Goal: Information Seeking & Learning: Check status

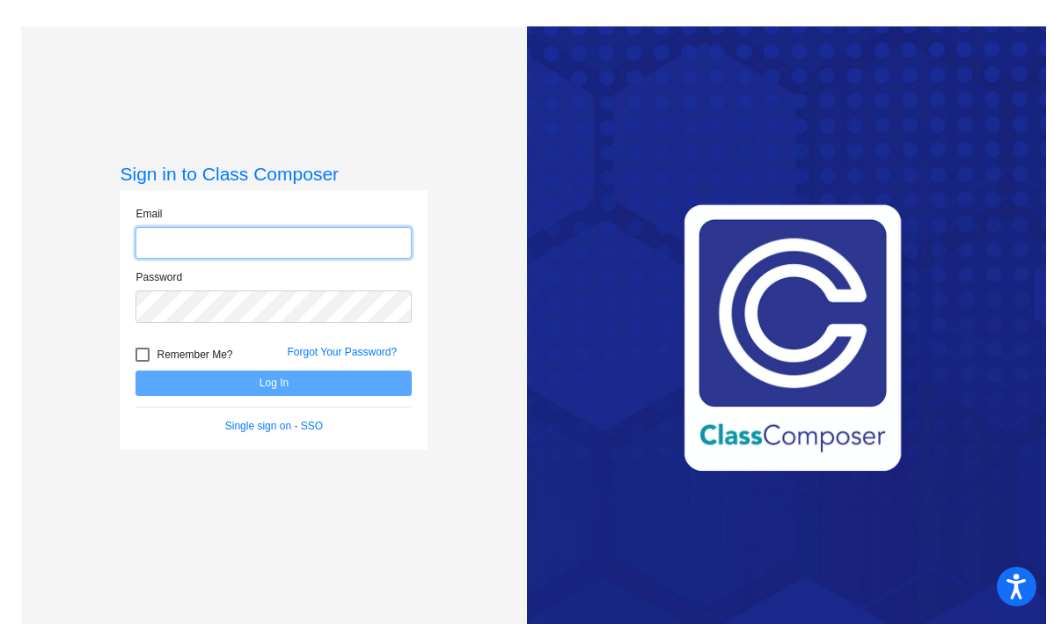
type input "[EMAIL_ADDRESS][DOMAIN_NAME]"
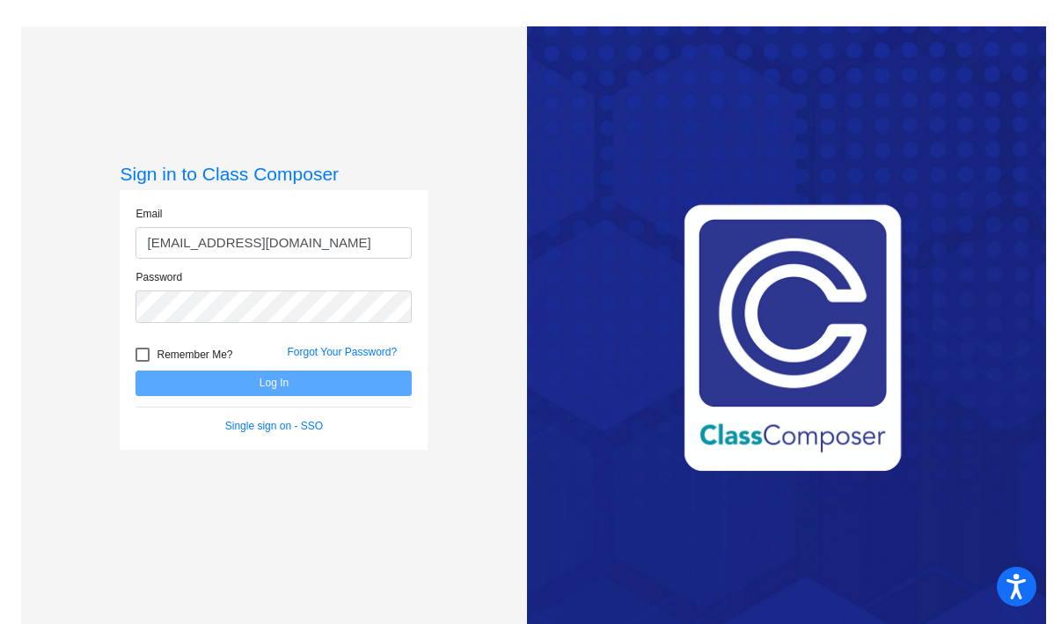
click at [147, 350] on div at bounding box center [143, 355] width 14 height 14
click at [143, 362] on input "Remember Me?" at bounding box center [142, 362] width 1 height 1
checkbox input "true"
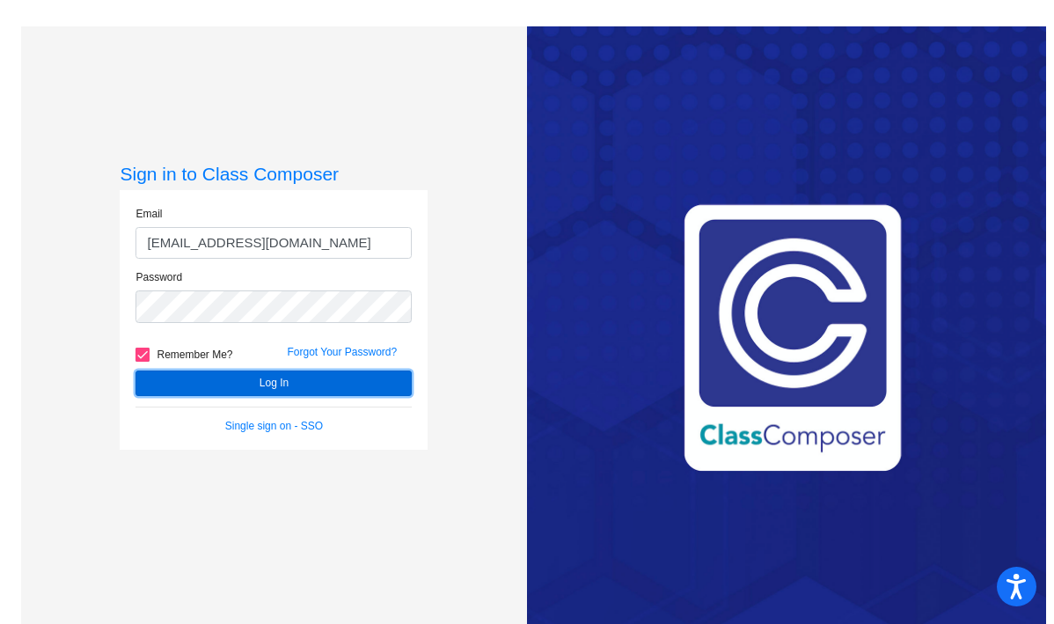
click at [212, 377] on button "Log In" at bounding box center [274, 383] width 276 height 26
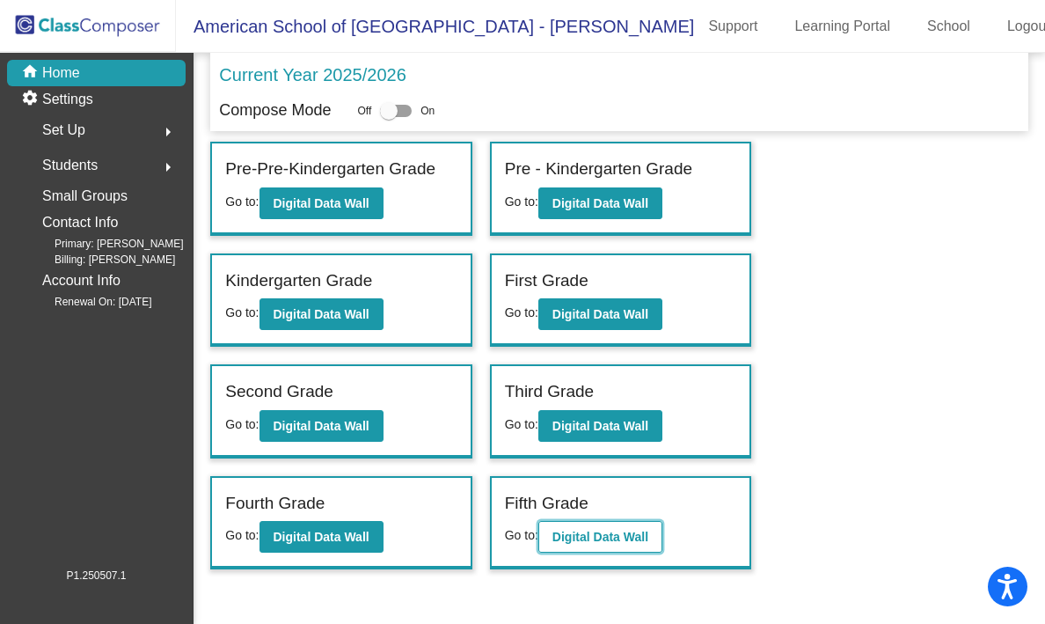
click at [592, 546] on button "Digital Data Wall" at bounding box center [601, 537] width 124 height 32
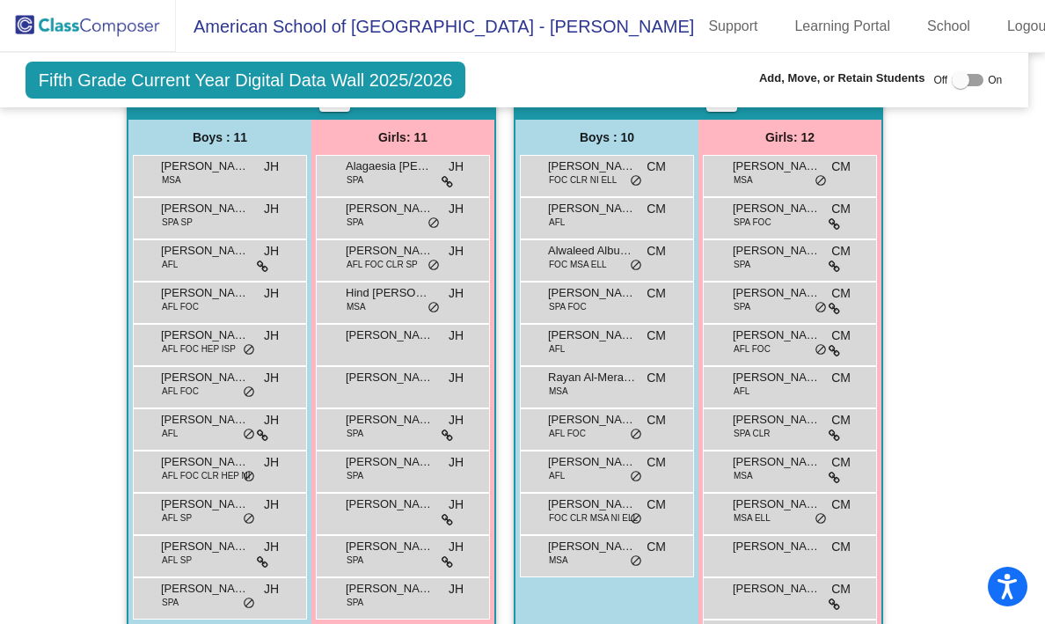
scroll to position [1216, 9]
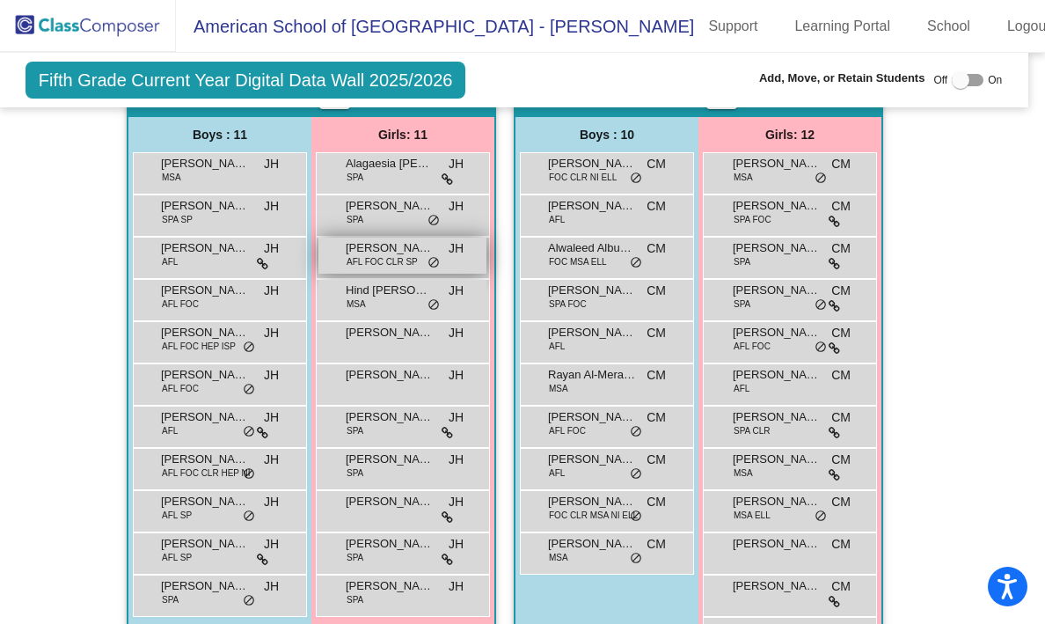
click at [392, 259] on span "AFL FOC CLR SP" at bounding box center [382, 261] width 71 height 13
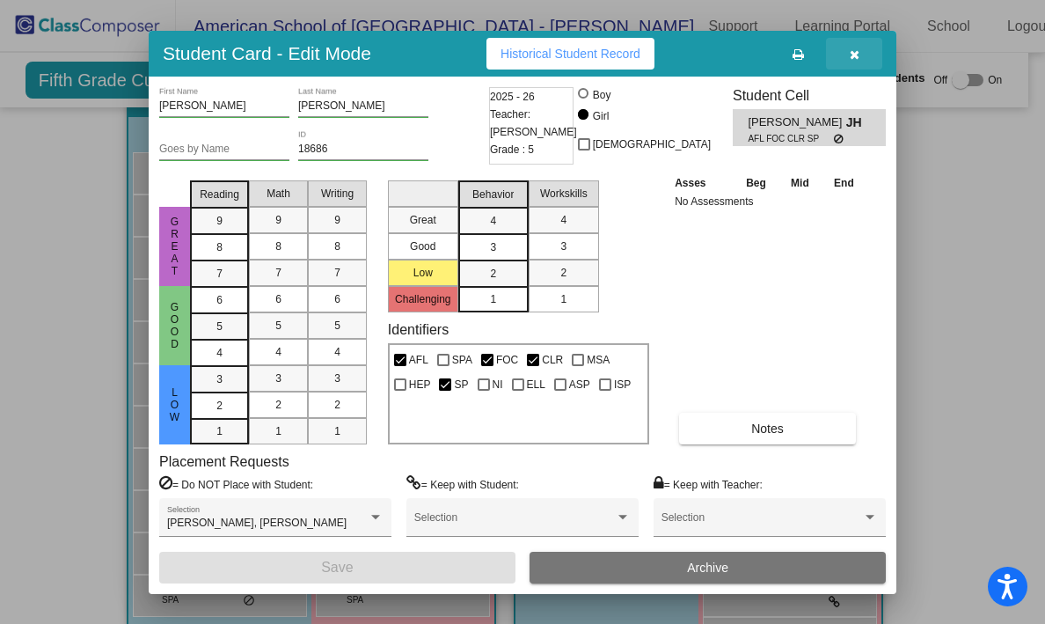
click at [854, 49] on icon "button" at bounding box center [855, 54] width 10 height 12
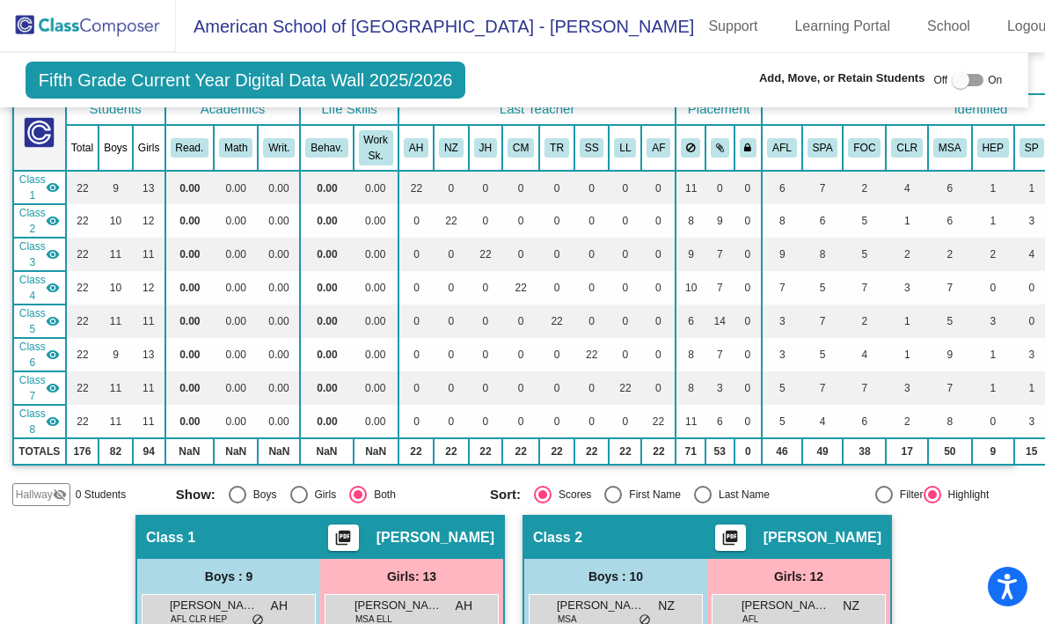
scroll to position [0, 0]
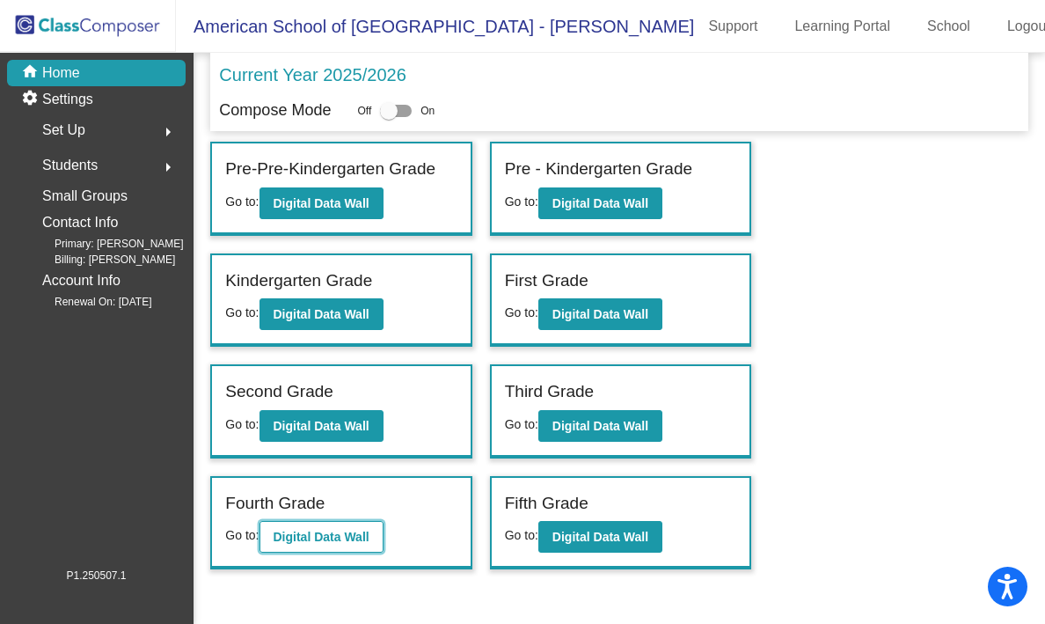
click at [347, 538] on b "Digital Data Wall" at bounding box center [322, 537] width 96 height 14
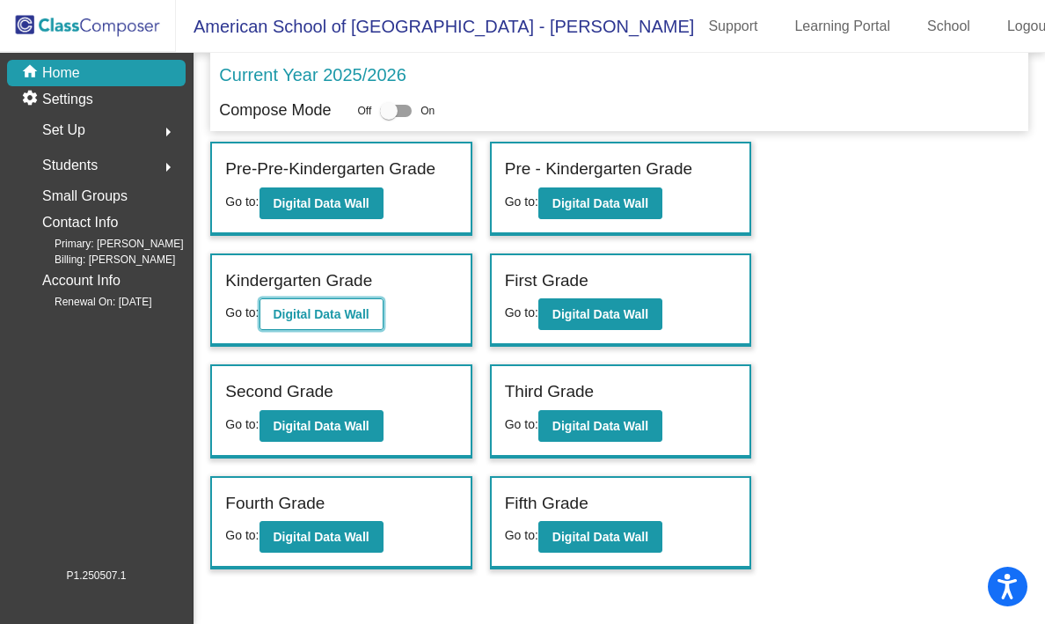
click at [333, 311] on b "Digital Data Wall" at bounding box center [322, 314] width 96 height 14
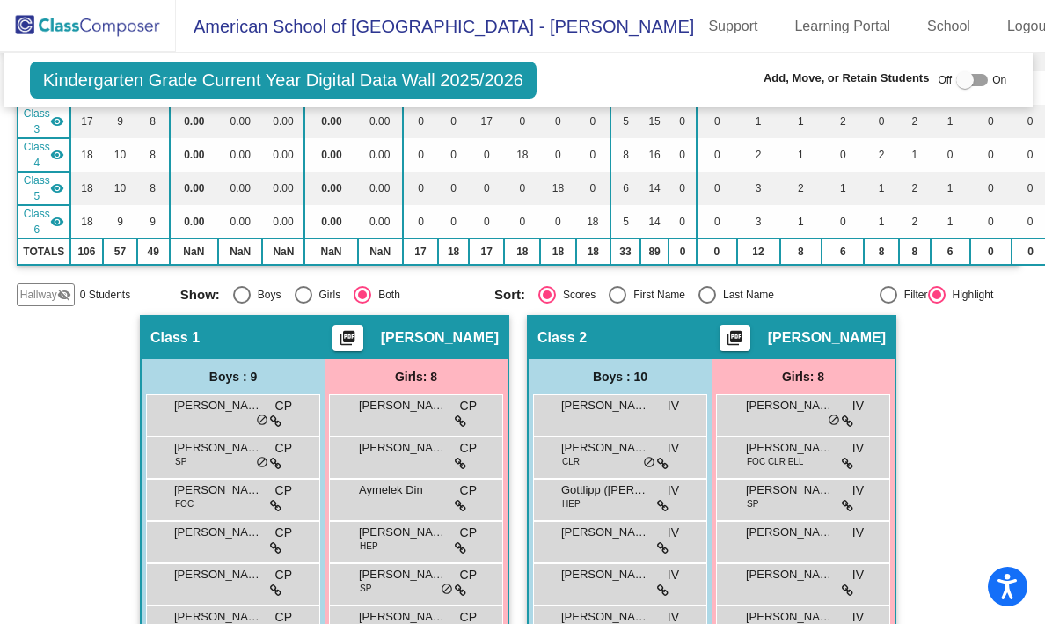
scroll to position [0, 4]
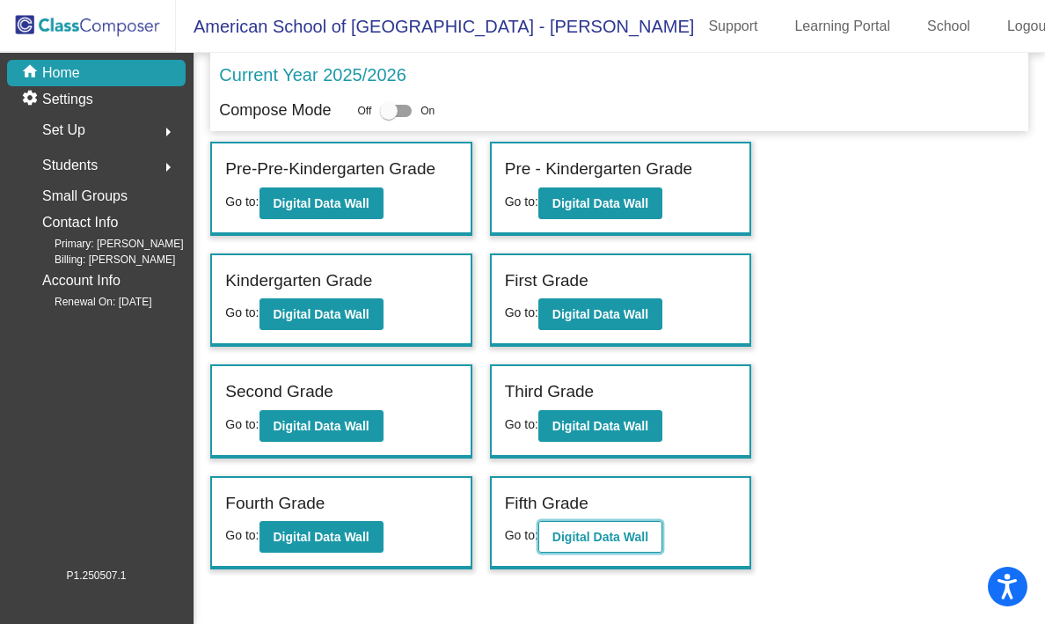
click at [647, 534] on b "Digital Data Wall" at bounding box center [601, 537] width 96 height 14
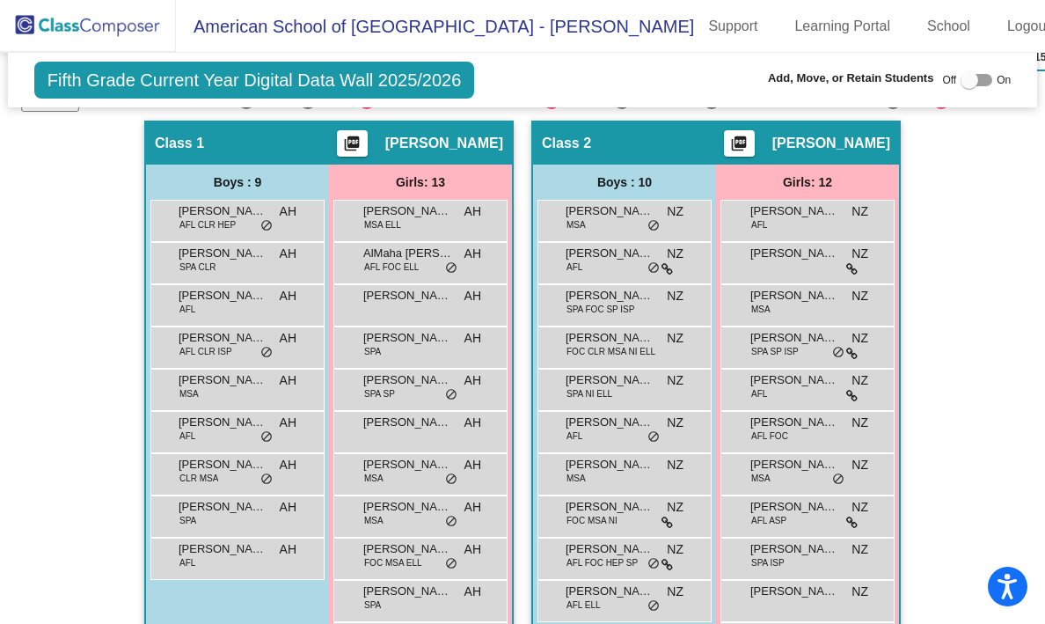
scroll to position [514, 0]
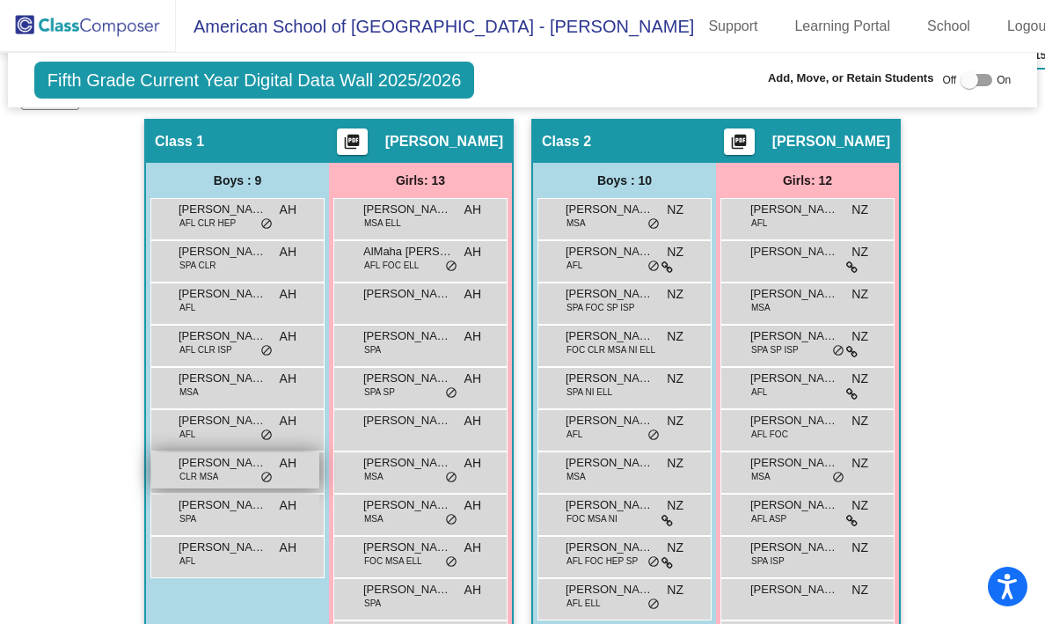
click at [203, 471] on span "CLR MSA" at bounding box center [199, 476] width 39 height 13
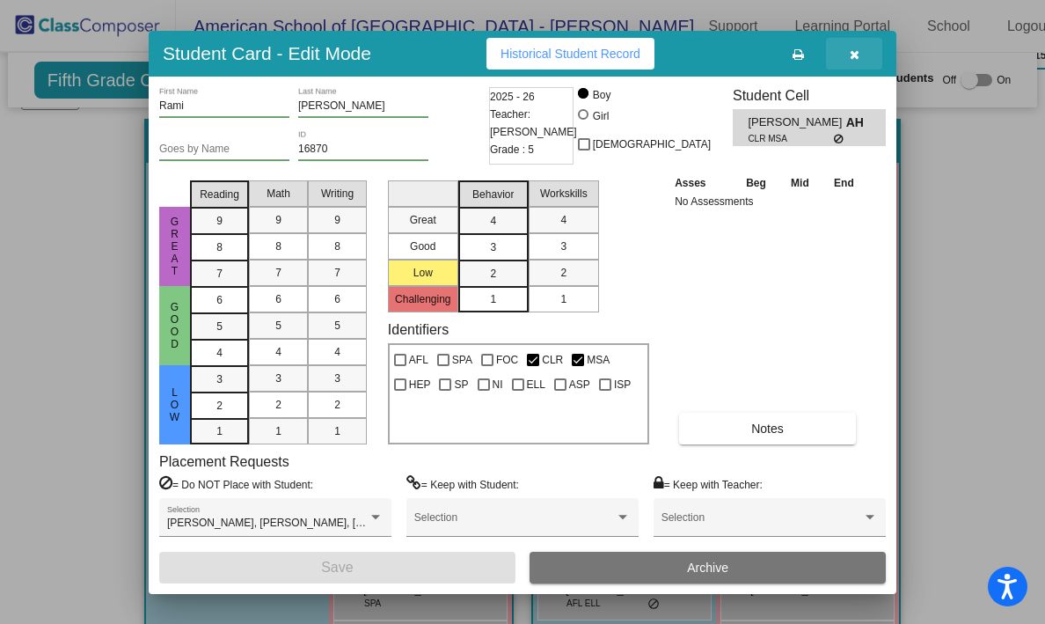
click at [850, 57] on icon "button" at bounding box center [855, 54] width 10 height 12
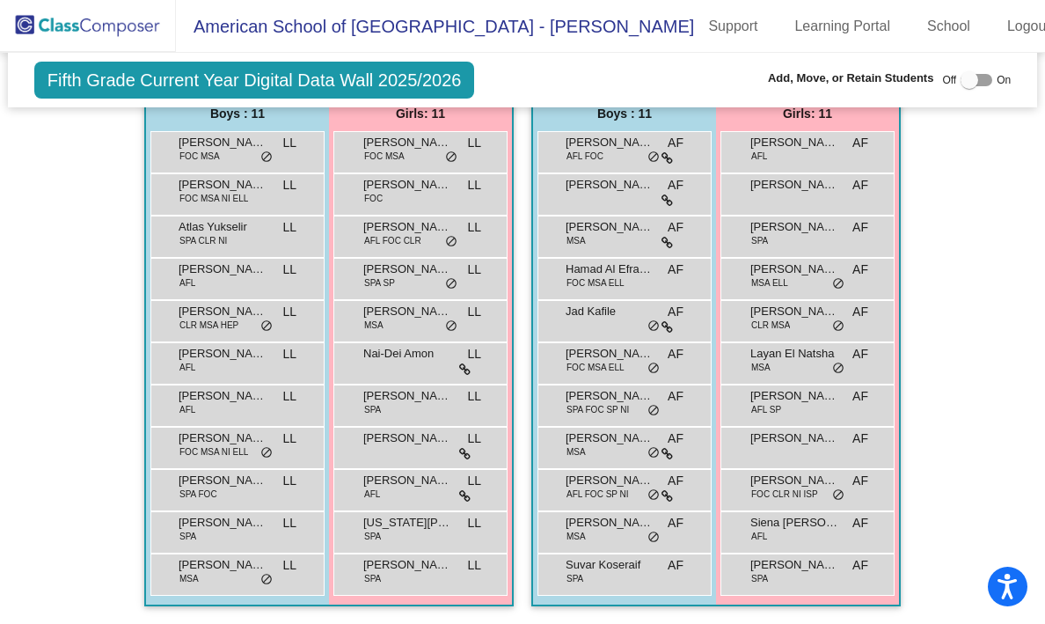
scroll to position [0, 0]
click at [614, 487] on span "AFL FOC SP NI" at bounding box center [598, 493] width 62 height 13
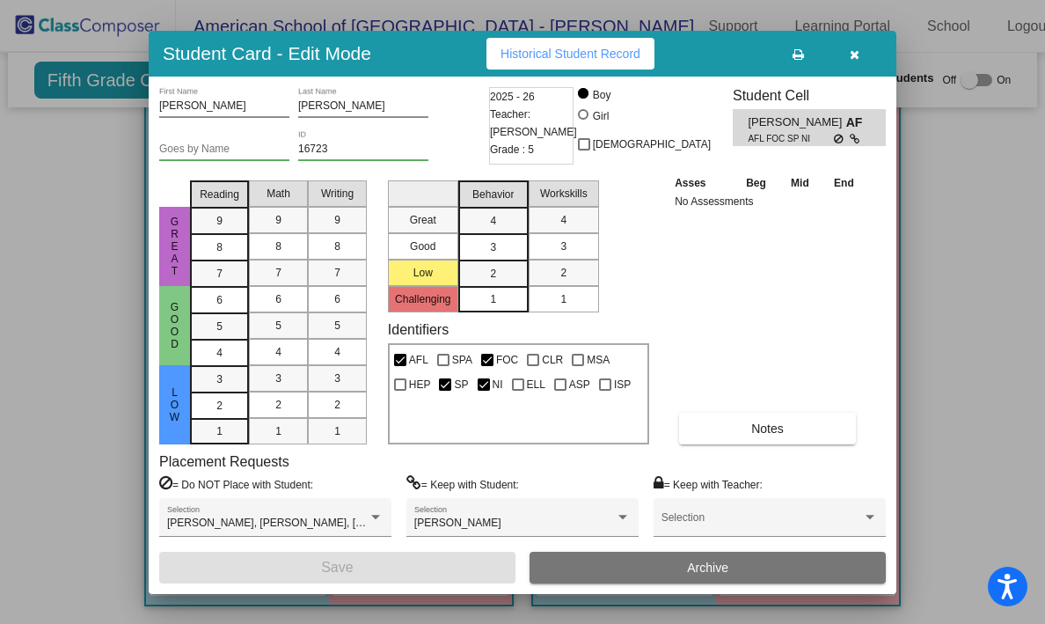
click at [851, 60] on icon "button" at bounding box center [855, 54] width 10 height 12
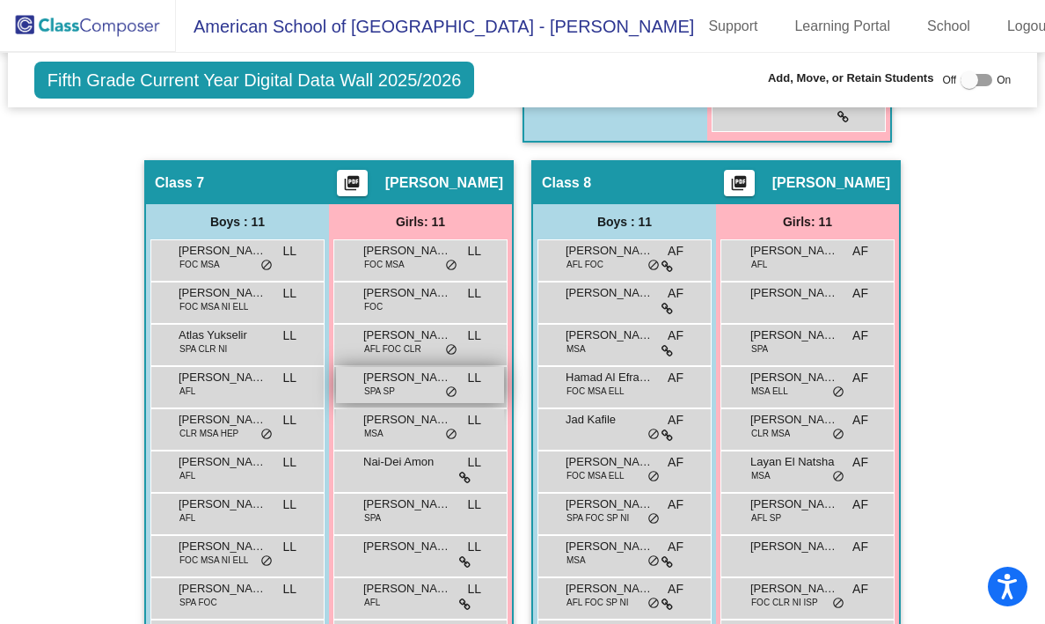
scroll to position [2400, 0]
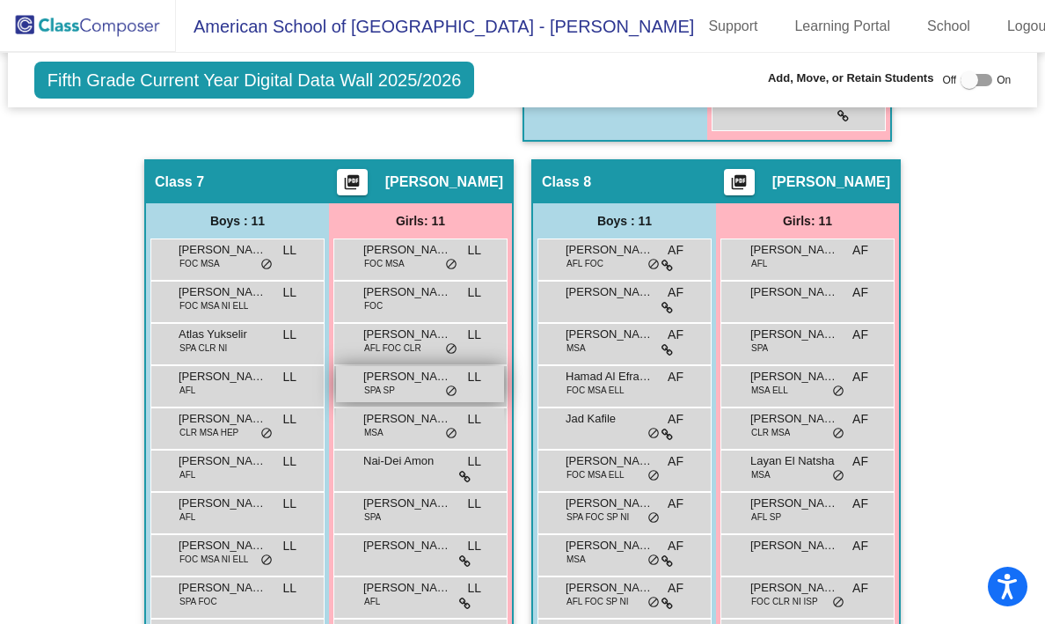
click at [411, 385] on div "[PERSON_NAME] SPA SP LL lock do_not_disturb_alt" at bounding box center [420, 384] width 168 height 36
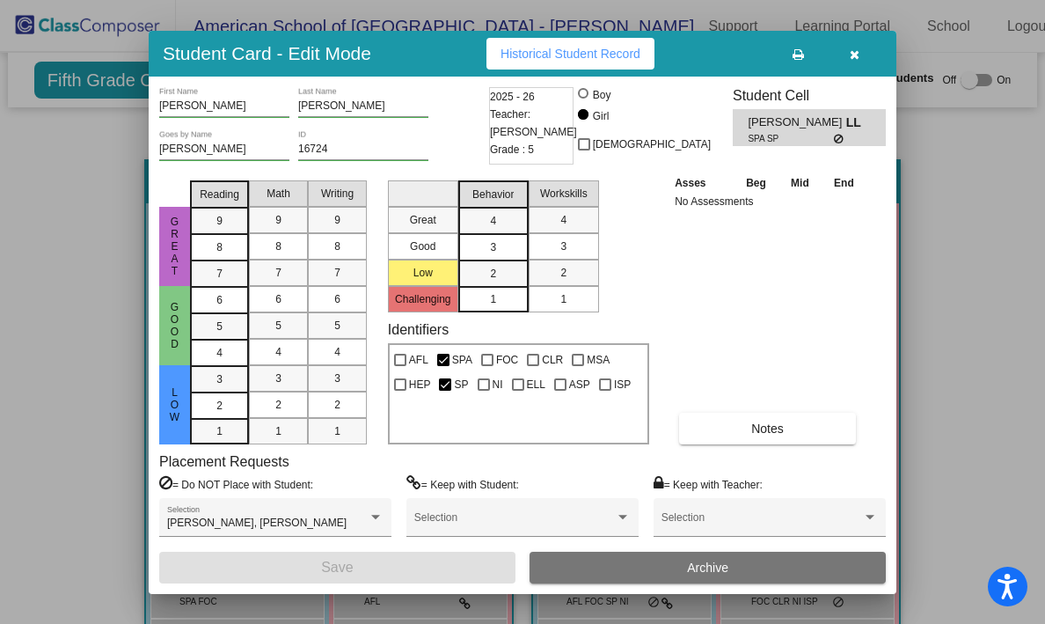
click at [854, 48] on span "button" at bounding box center [855, 54] width 10 height 14
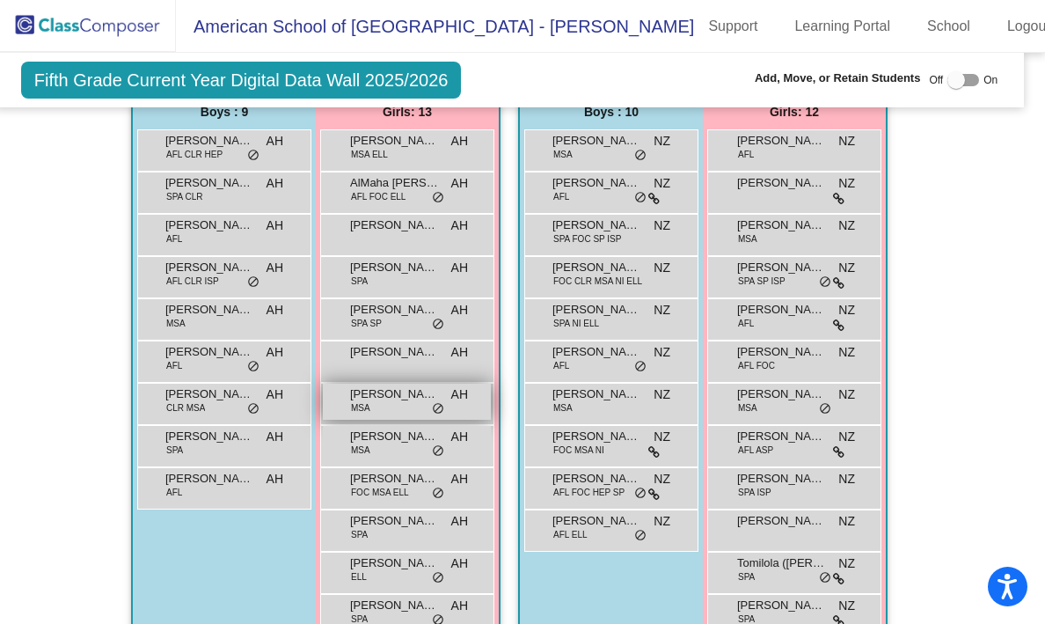
scroll to position [576, 13]
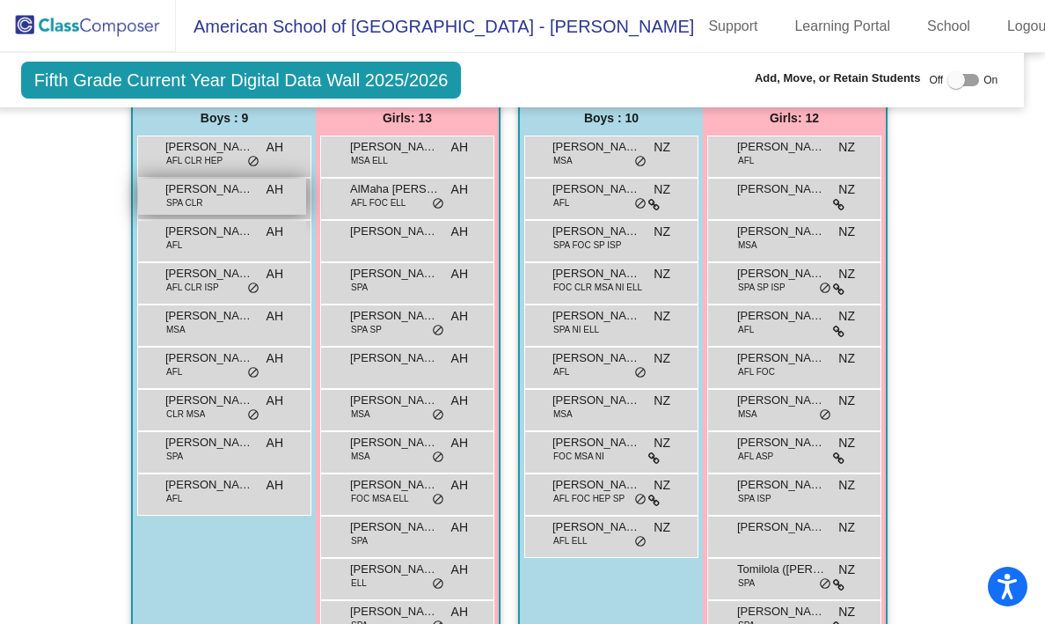
click at [173, 182] on span "[PERSON_NAME]" at bounding box center [209, 189] width 88 height 18
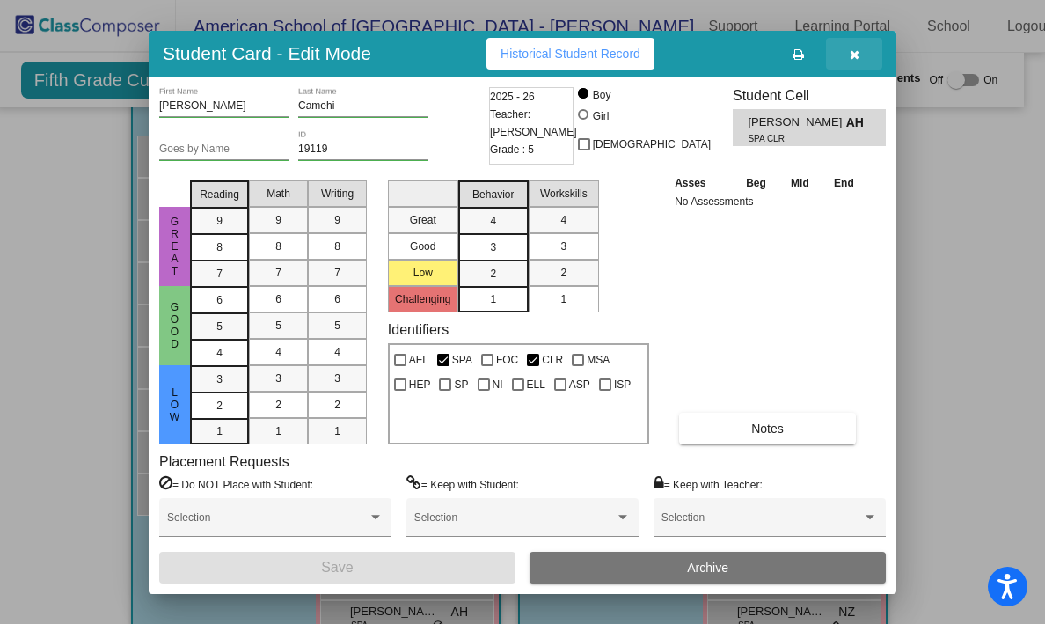
click at [847, 54] on button "button" at bounding box center [854, 54] width 56 height 32
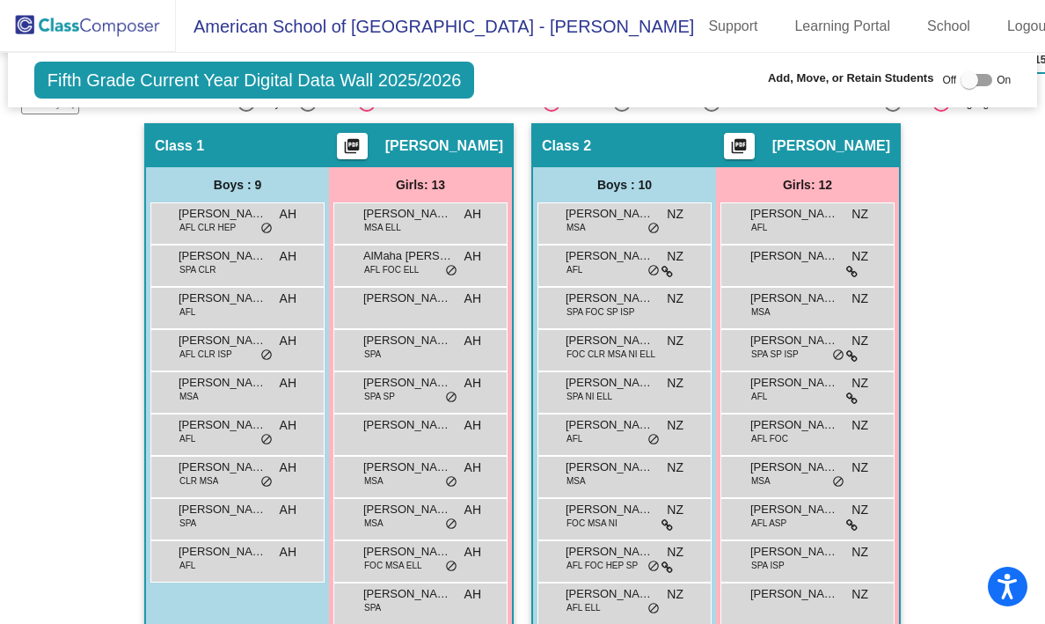
scroll to position [515, 0]
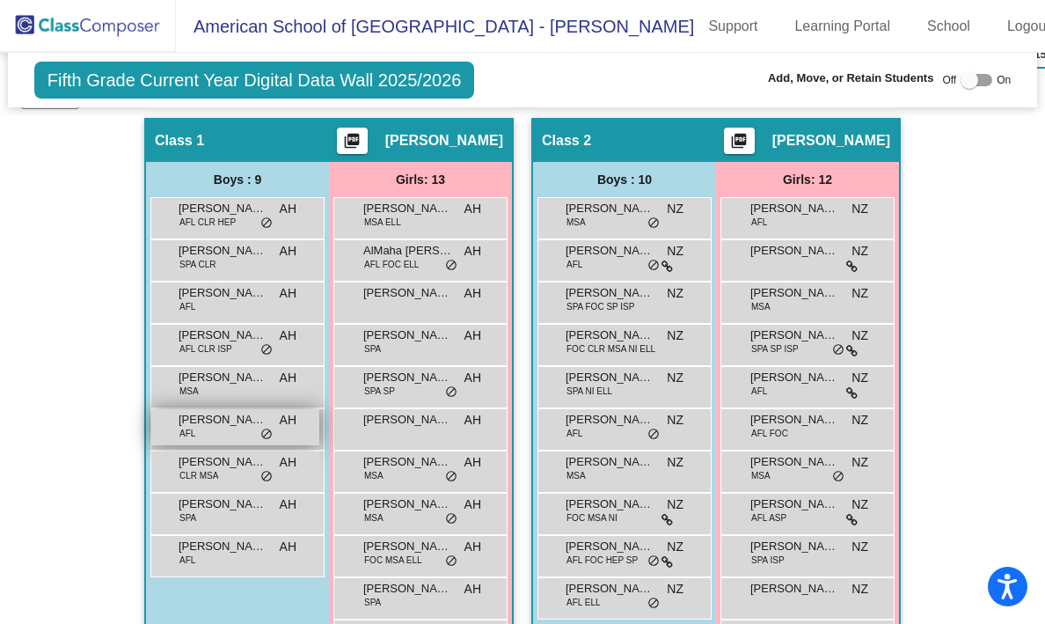
click at [199, 419] on span "[PERSON_NAME]" at bounding box center [223, 420] width 88 height 18
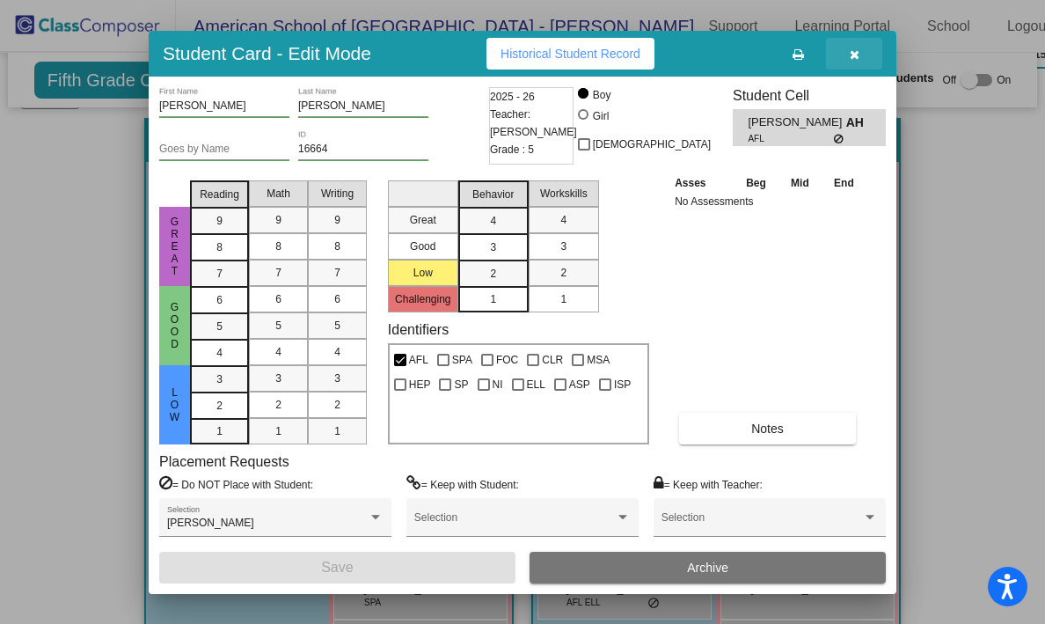
click at [847, 60] on button "button" at bounding box center [854, 54] width 56 height 32
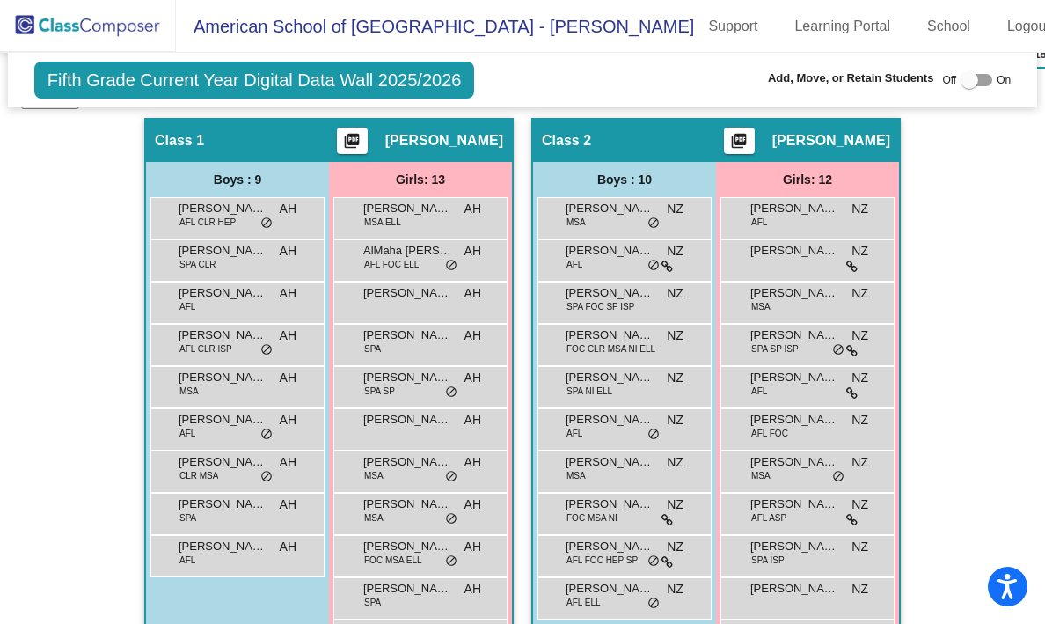
drag, startPoint x: 361, startPoint y: 136, endPoint x: 424, endPoint y: 135, distance: 63.4
click at [424, 135] on div "Class 1 picture_as_pdf [PERSON_NAME]" at bounding box center [329, 141] width 366 height 42
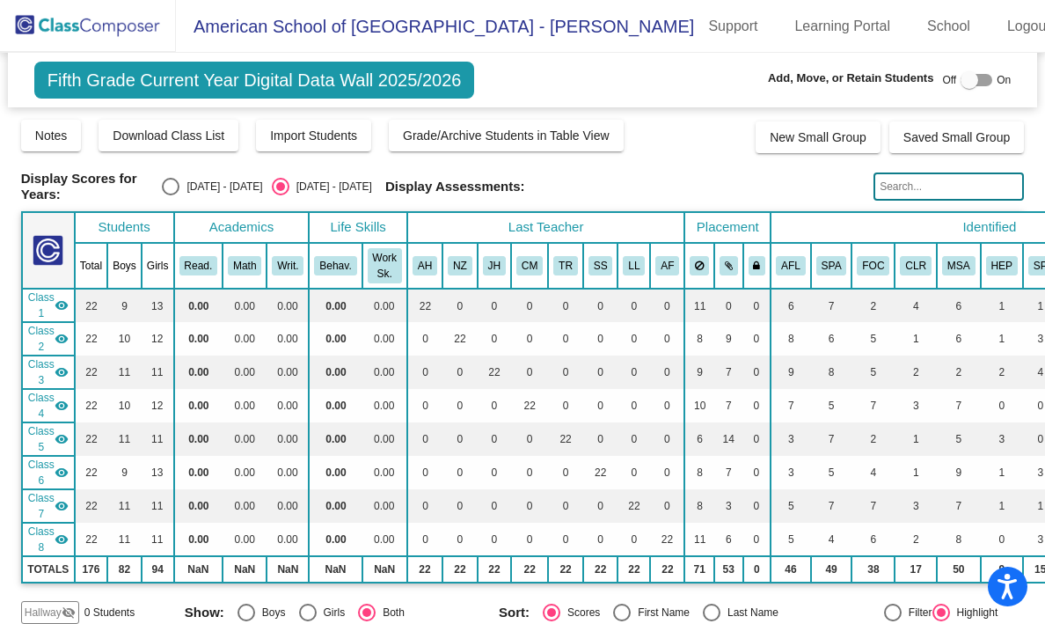
scroll to position [0, 0]
click at [180, 183] on div "Select an option" at bounding box center [171, 187] width 18 height 18
click at [171, 195] on input "[DATE] - [DATE]" at bounding box center [170, 195] width 1 height 1
radio input "true"
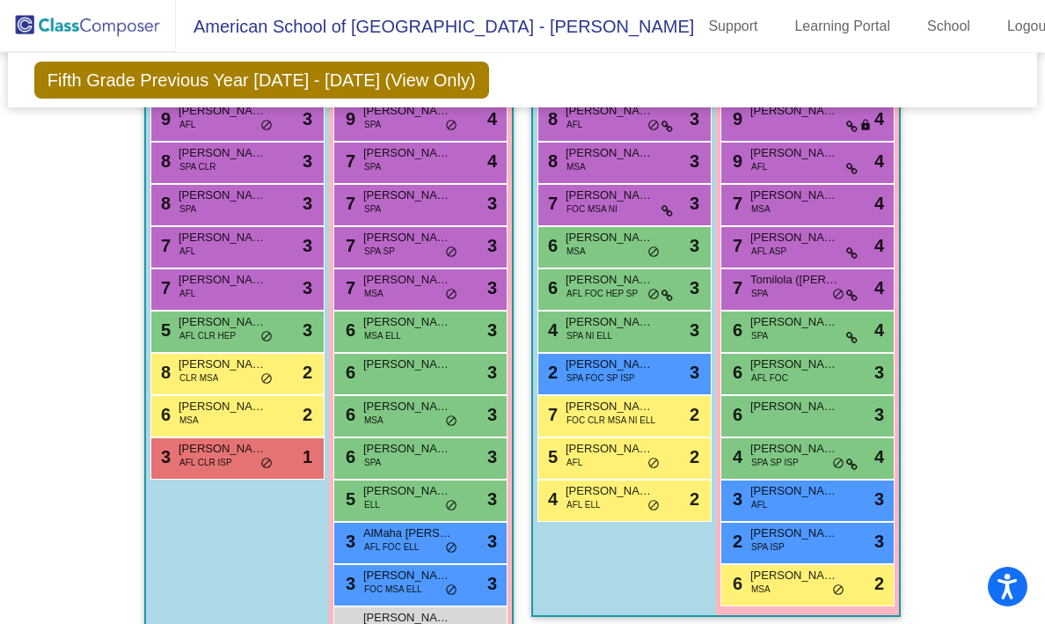
scroll to position [541, 0]
